Goal: Information Seeking & Learning: Learn about a topic

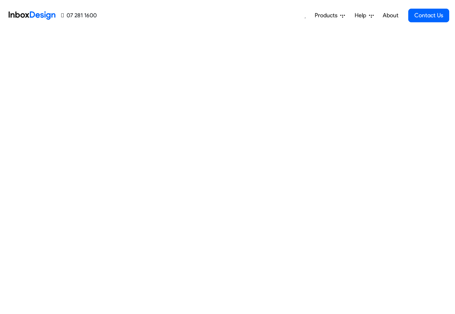
scroll to position [303, 0]
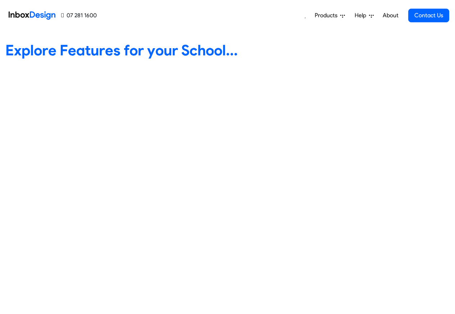
click at [367, 16] on span "Help" at bounding box center [362, 15] width 14 height 9
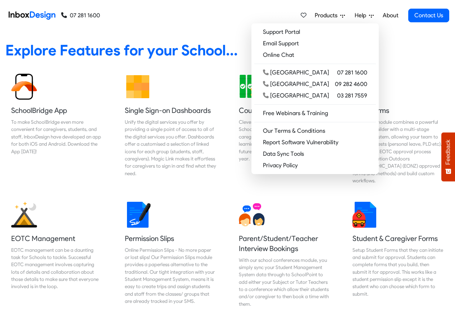
click at [333, 16] on span "Products" at bounding box center [328, 15] width 26 height 9
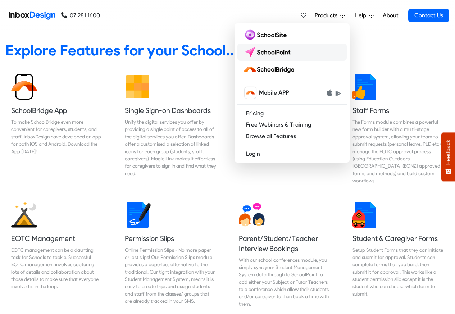
click at [268, 52] on img at bounding box center [268, 52] width 51 height 12
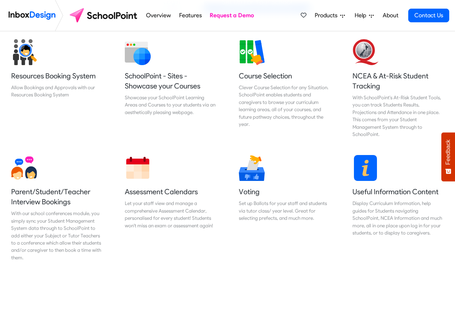
scroll to position [302, 0]
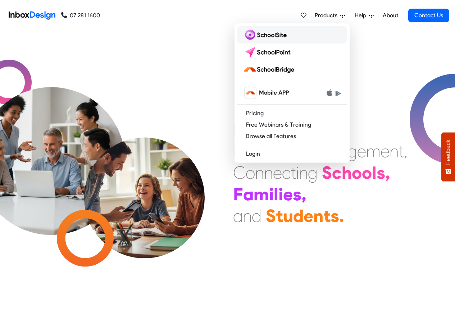
click at [258, 34] on img at bounding box center [266, 35] width 46 height 12
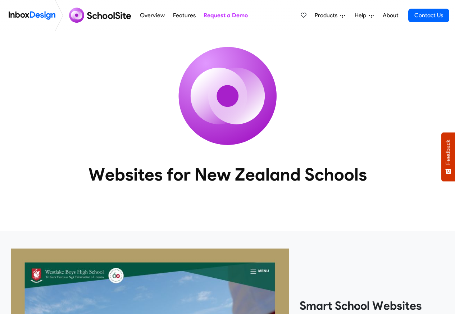
click at [171, 16] on link "Features" at bounding box center [184, 15] width 27 height 14
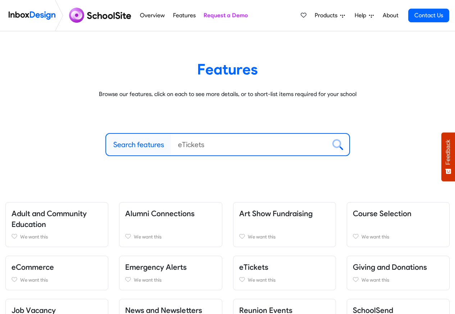
click at [138, 145] on label "Search features" at bounding box center [138, 144] width 51 height 11
click at [171, 145] on input "Search features" at bounding box center [249, 145] width 156 height 22
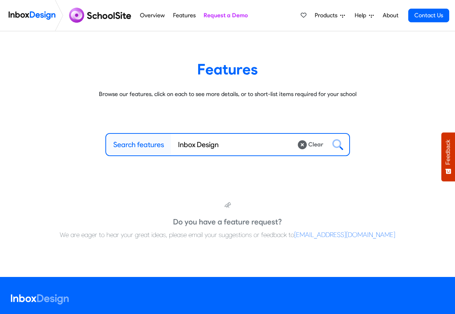
type input "Inbox Design"
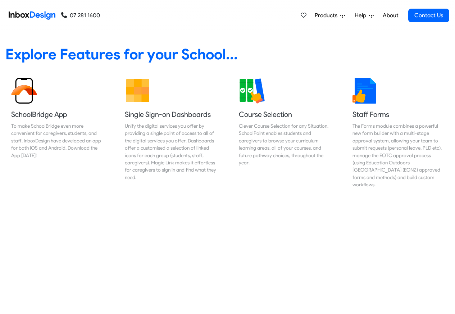
scroll to position [302, 0]
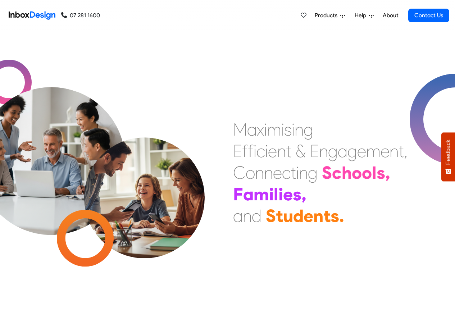
click at [329, 16] on span "Products" at bounding box center [328, 15] width 26 height 9
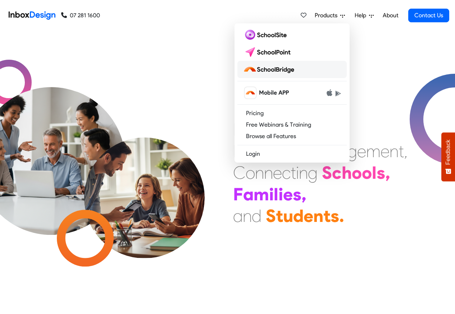
click at [265, 69] on img at bounding box center [270, 70] width 54 height 12
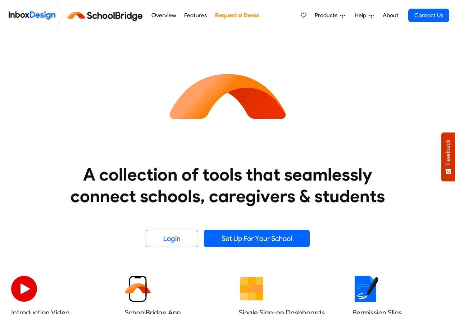
click at [159, 16] on link "Overview" at bounding box center [163, 15] width 29 height 14
click at [193, 16] on link "Features" at bounding box center [195, 15] width 27 height 14
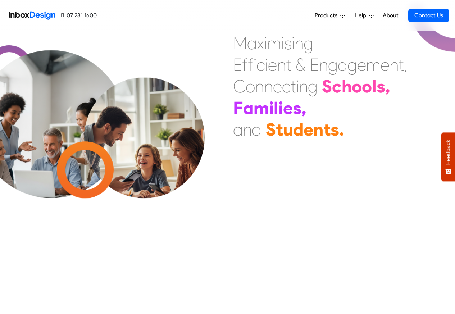
scroll to position [303, 0]
